Goal: Navigation & Orientation: Find specific page/section

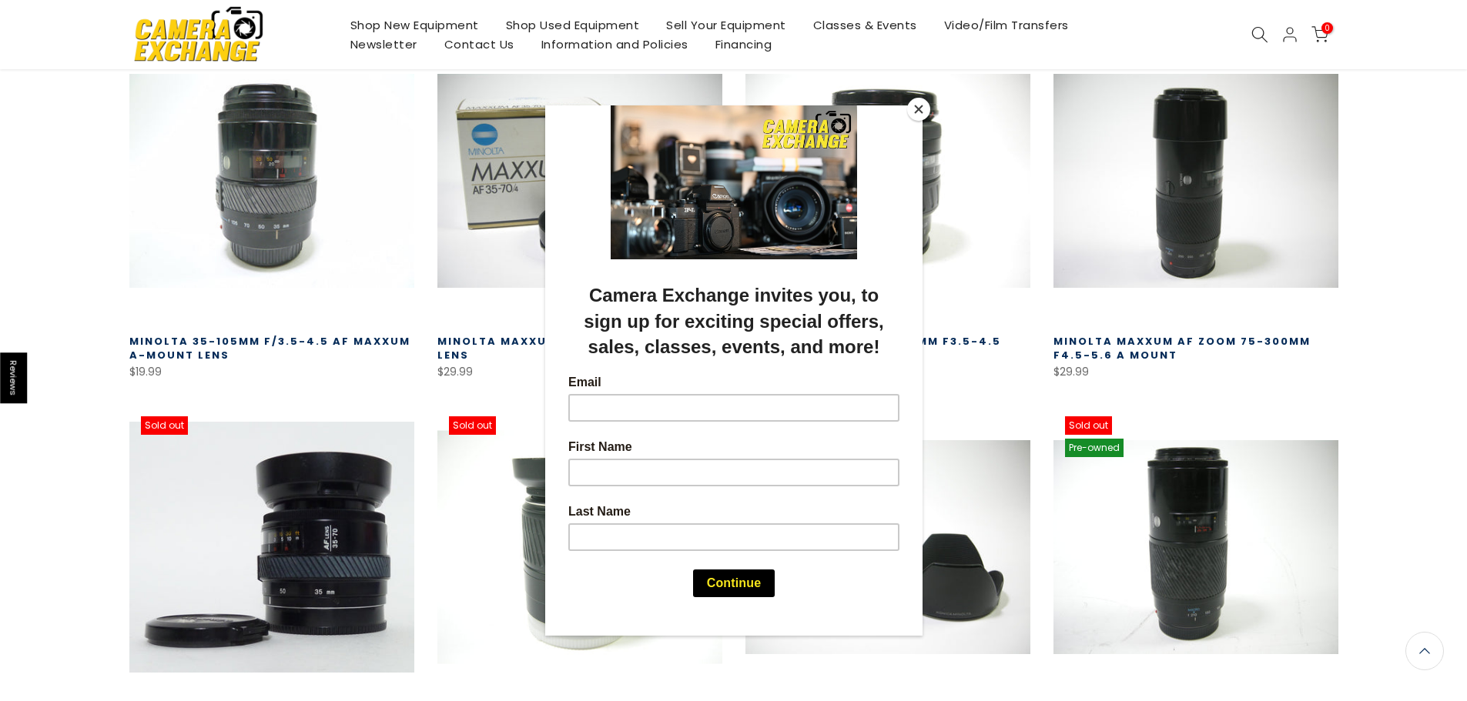
scroll to position [306, 0]
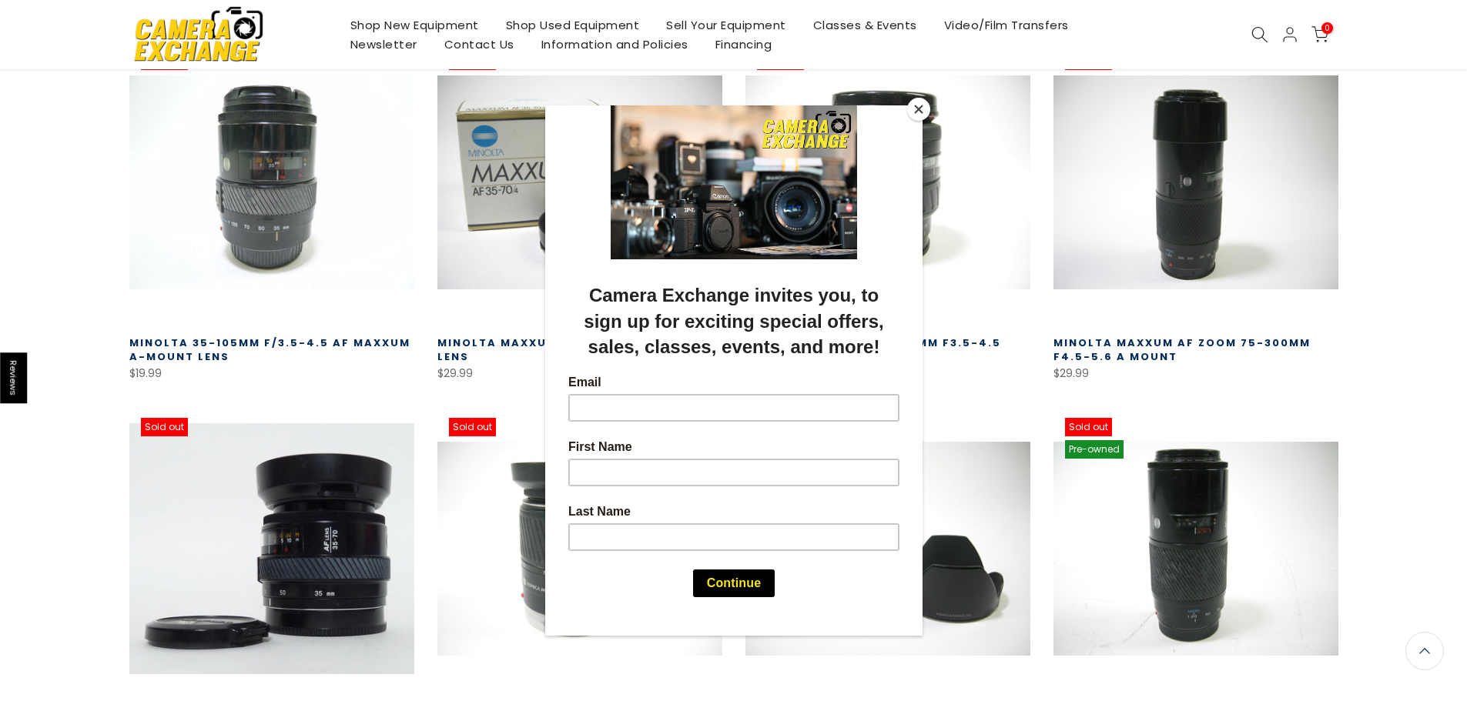
click at [922, 109] on button "Close" at bounding box center [918, 109] width 23 height 23
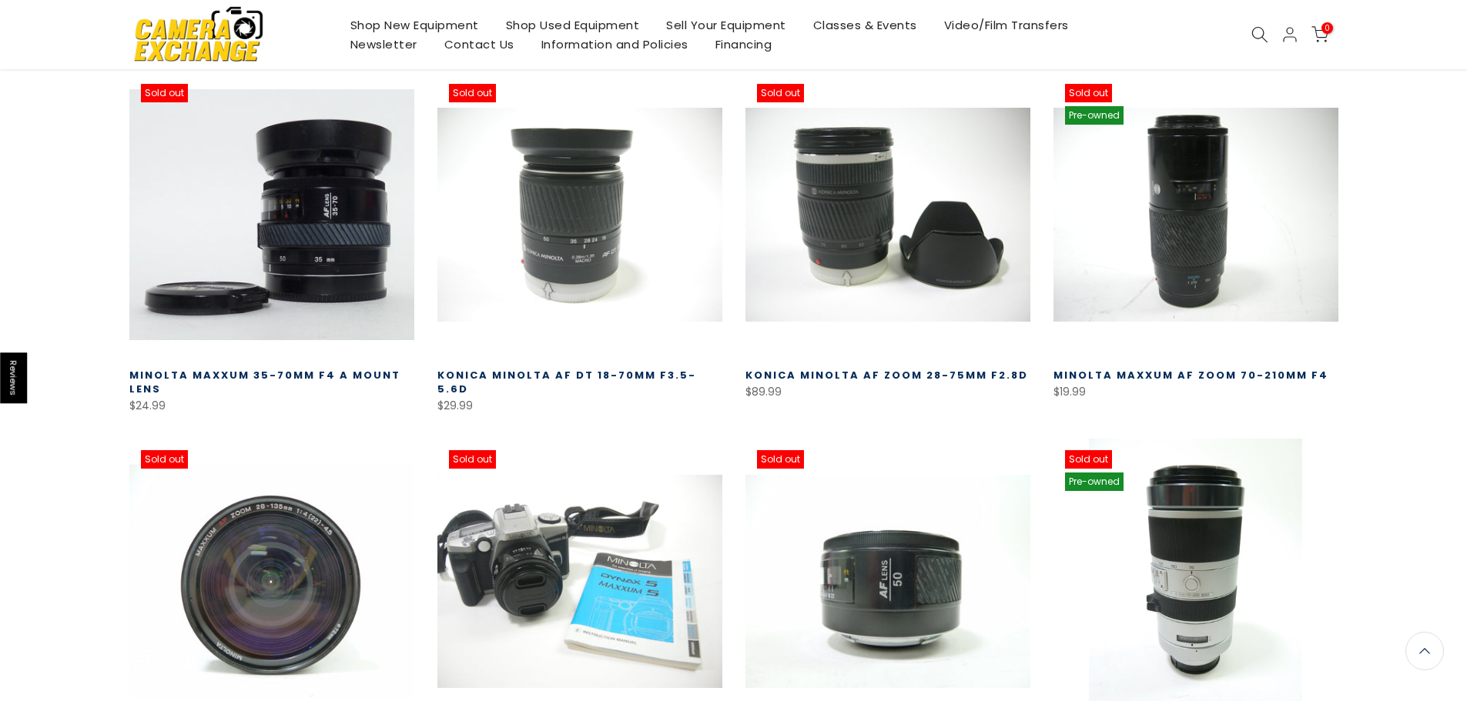
scroll to position [1027, 0]
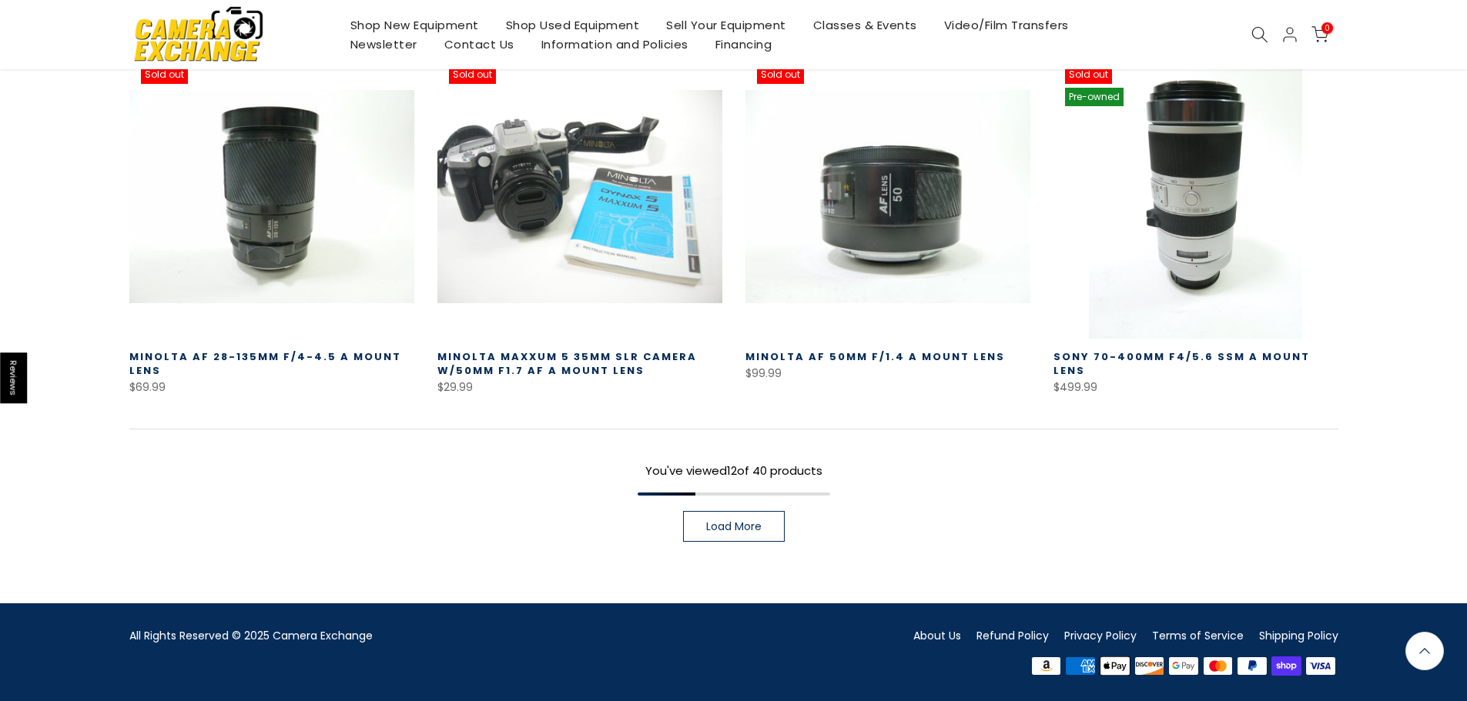
click at [1301, 638] on link "Shipping Policy" at bounding box center [1298, 635] width 79 height 15
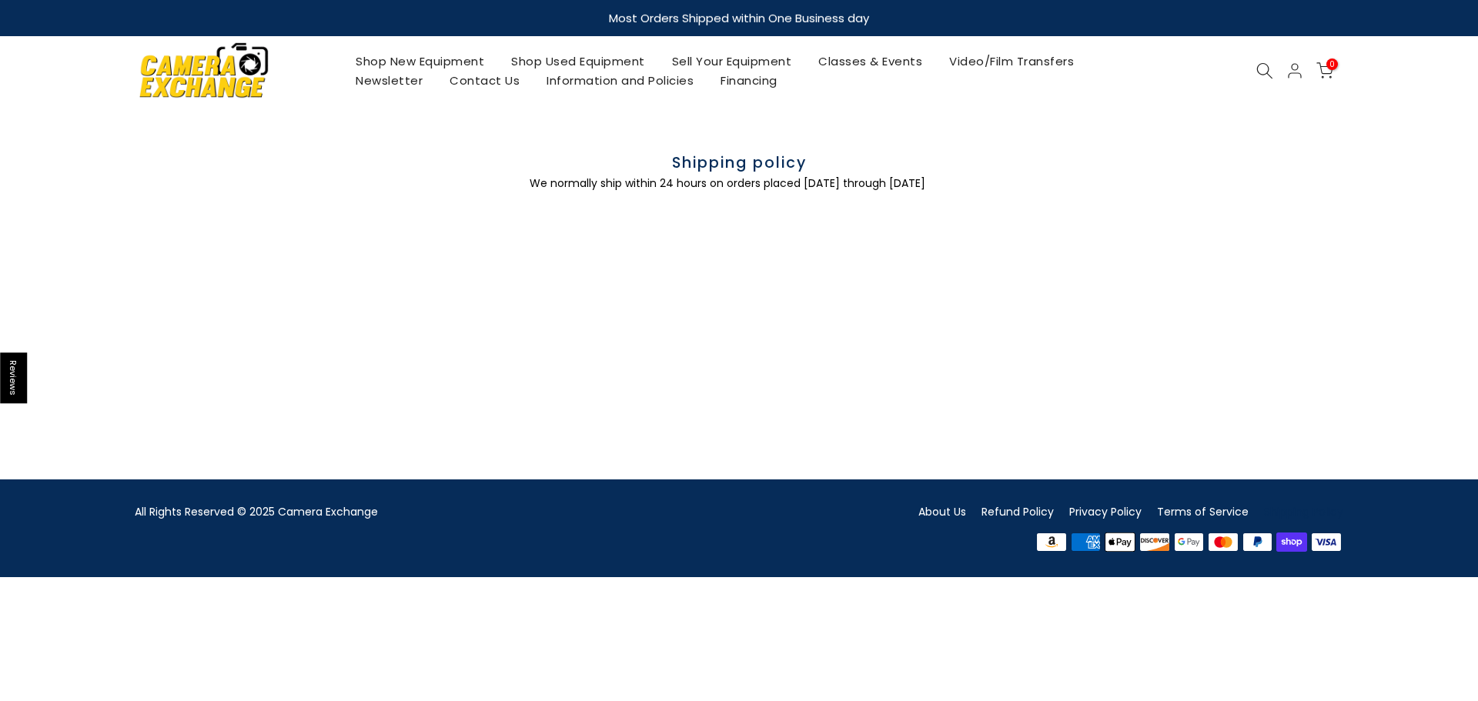
click at [486, 80] on link "Contact Us" at bounding box center [485, 80] width 97 height 19
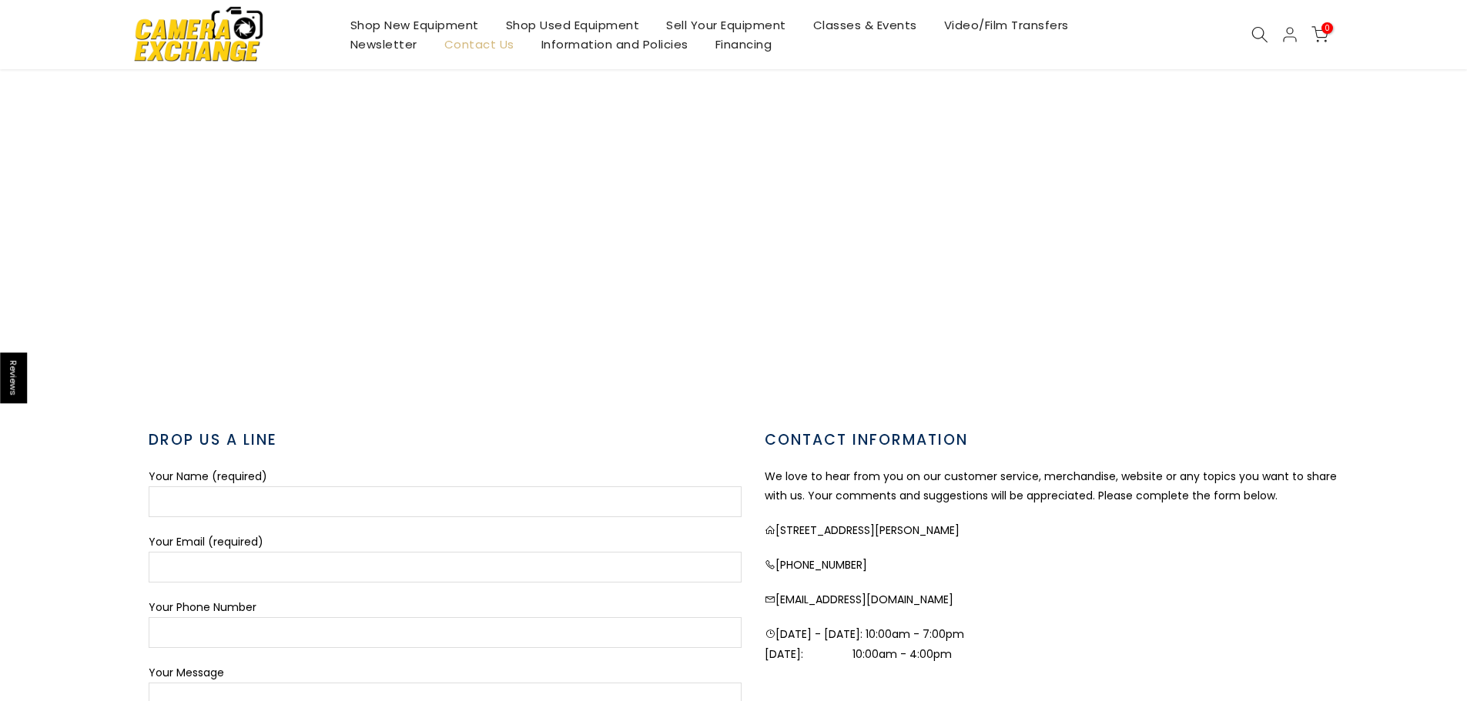
scroll to position [231, 0]
